Goal: Task Accomplishment & Management: Use online tool/utility

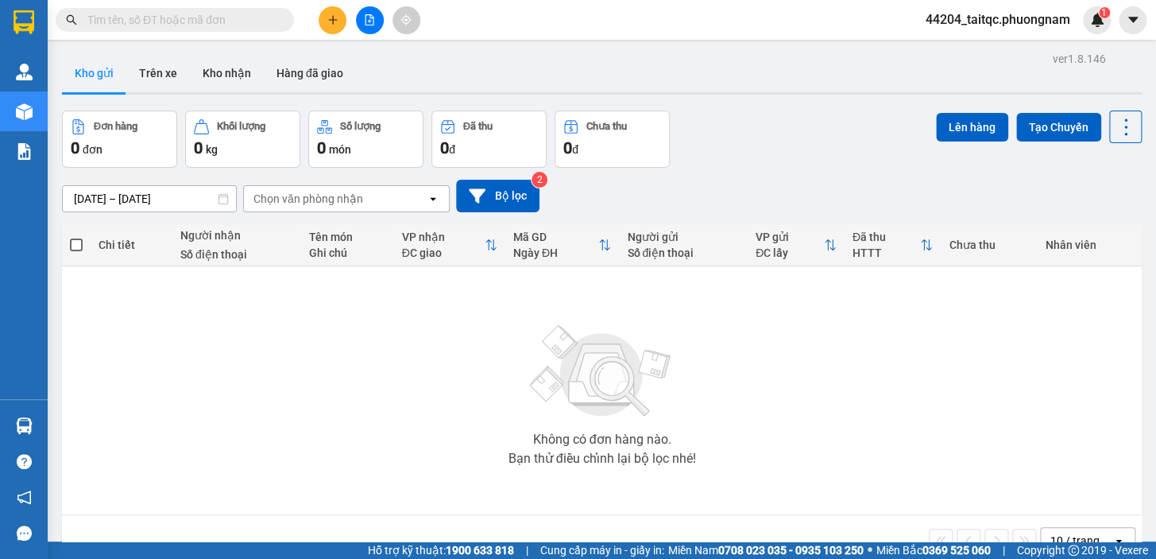
scroll to position [72, 0]
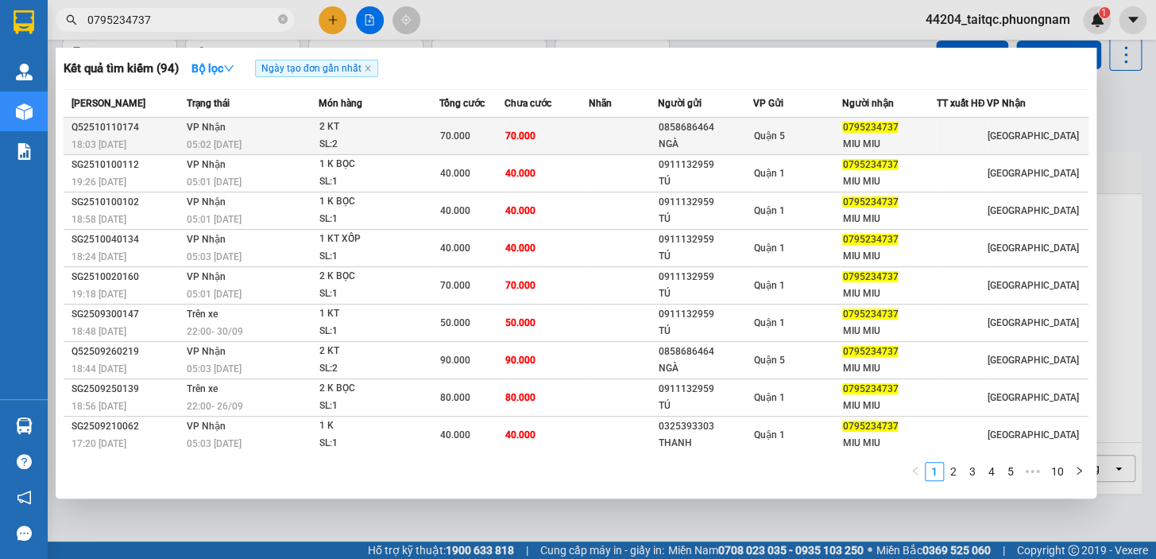
type input "0795234737"
click at [728, 146] on div "NGÀ" at bounding box center [705, 144] width 93 height 17
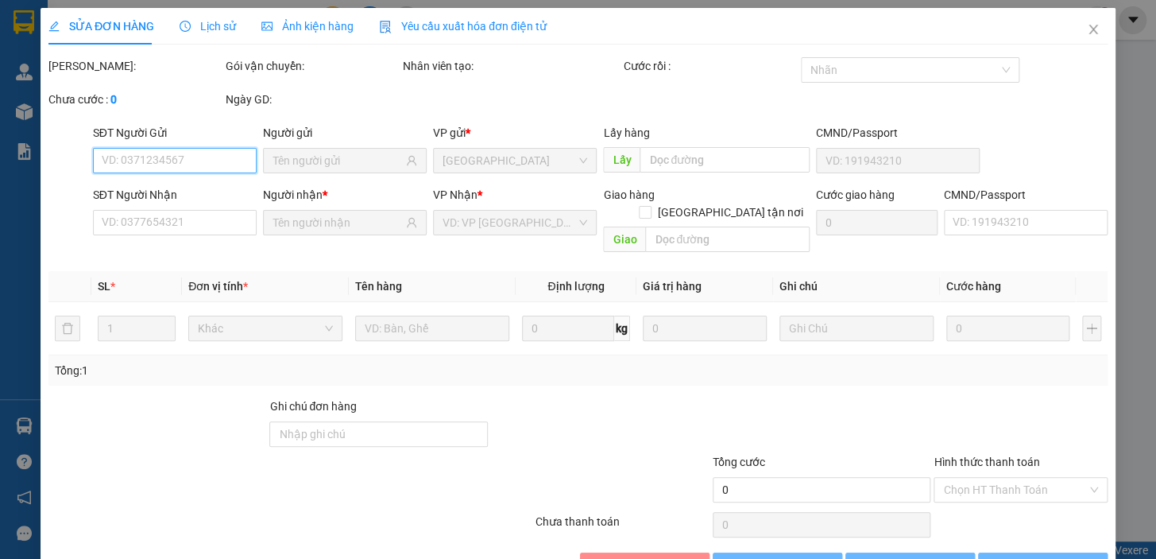
type input "0858686464"
type input "NGÀ"
type input "0795234737"
type input "MIU MIU"
type input "70.000"
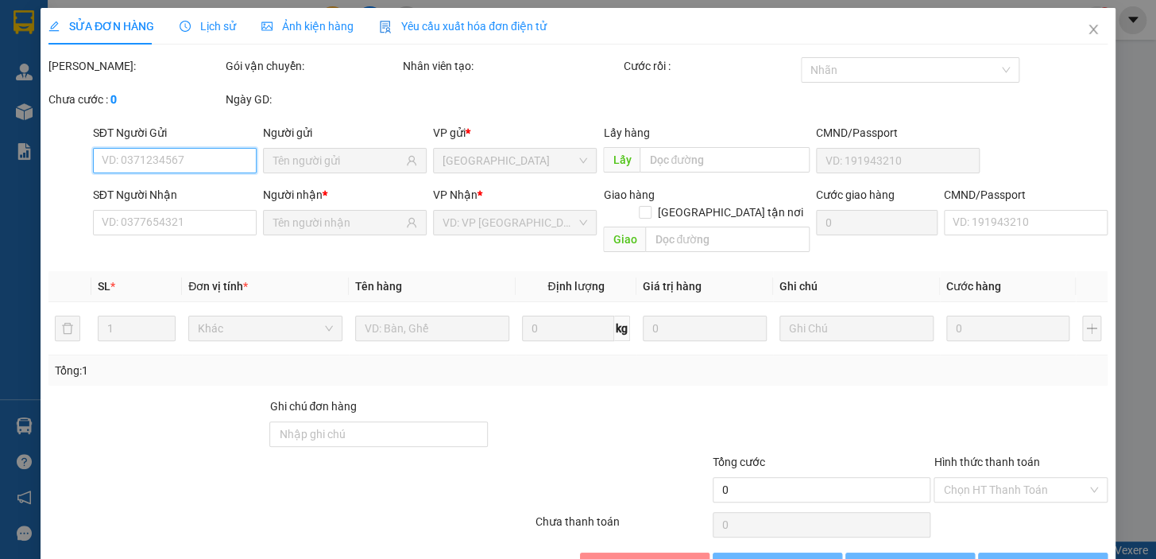
type input "70.000"
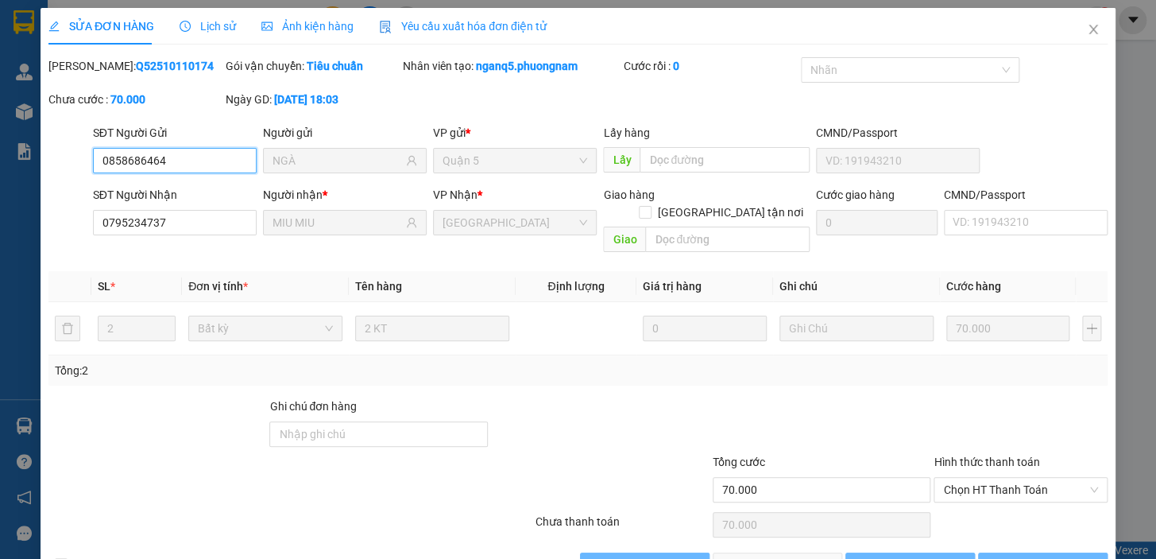
scroll to position [32, 0]
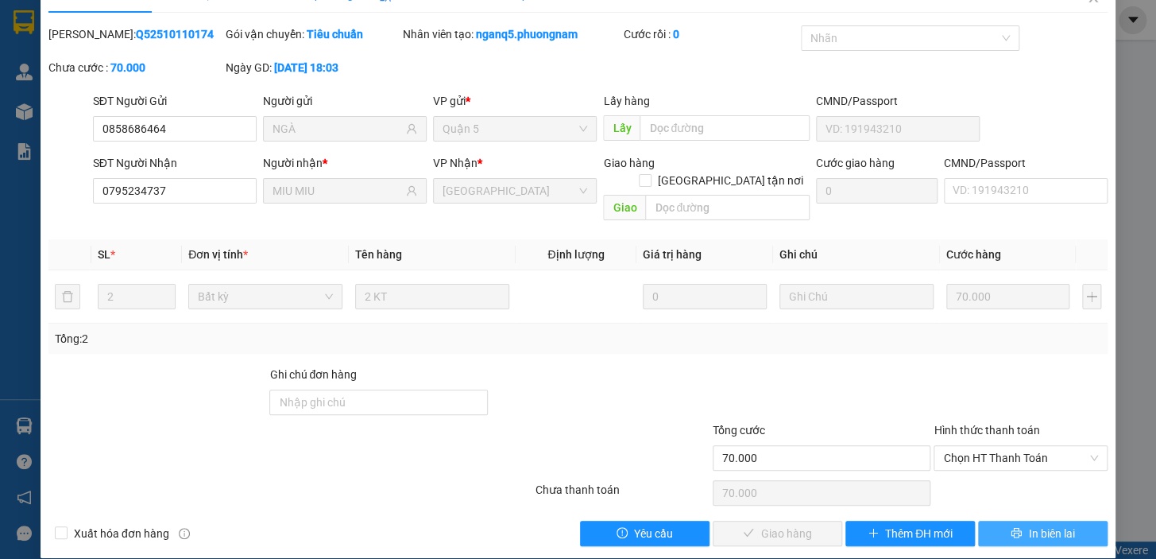
click at [1028, 525] on span "In biên lai" at bounding box center [1051, 533] width 46 height 17
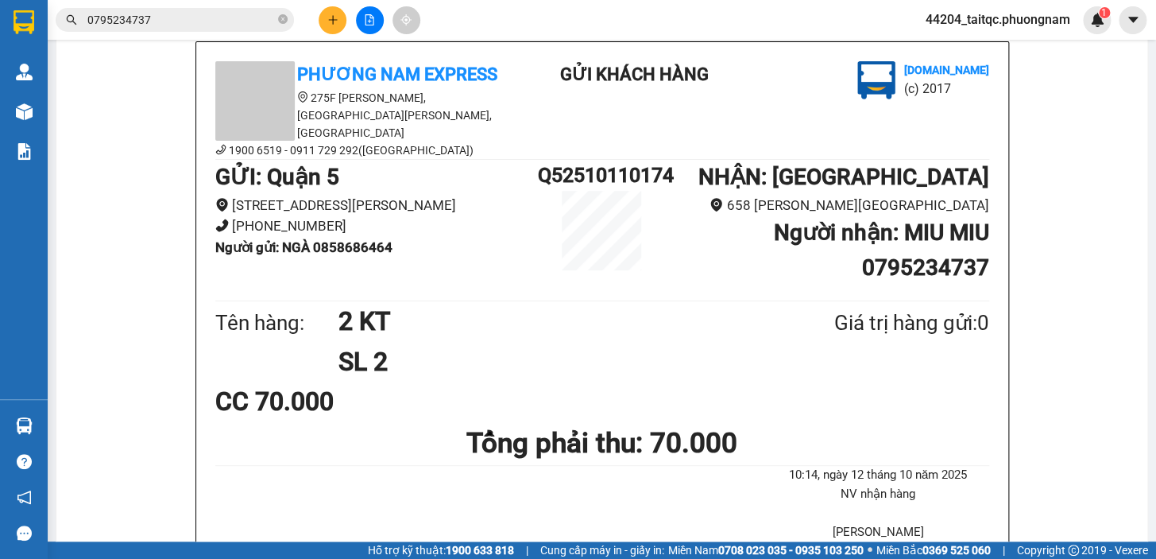
scroll to position [72, 0]
